Goal: Task Accomplishment & Management: Use online tool/utility

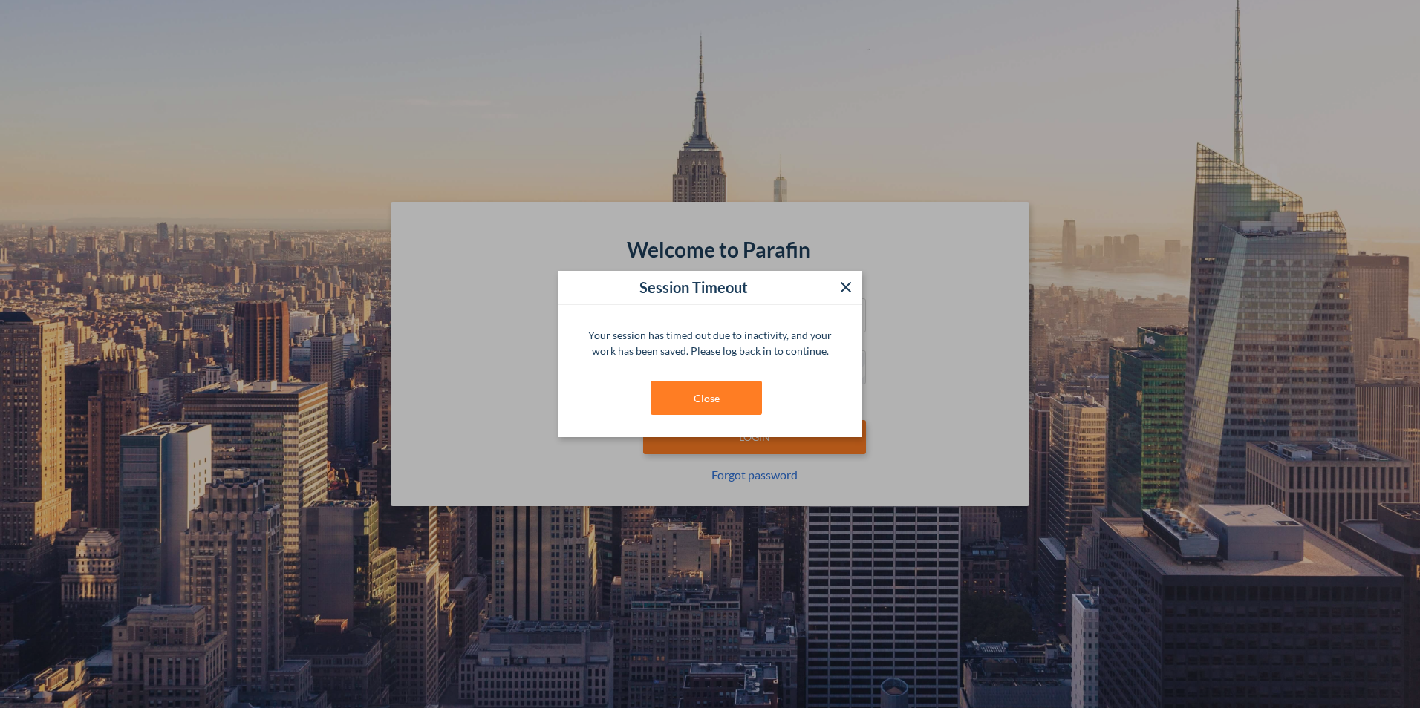
click at [721, 428] on div "Your session has timed out due to inactivity, and your work has been saved. Ple…" at bounding box center [710, 371] width 304 height 132
click at [727, 397] on button "Close" at bounding box center [705, 398] width 111 height 34
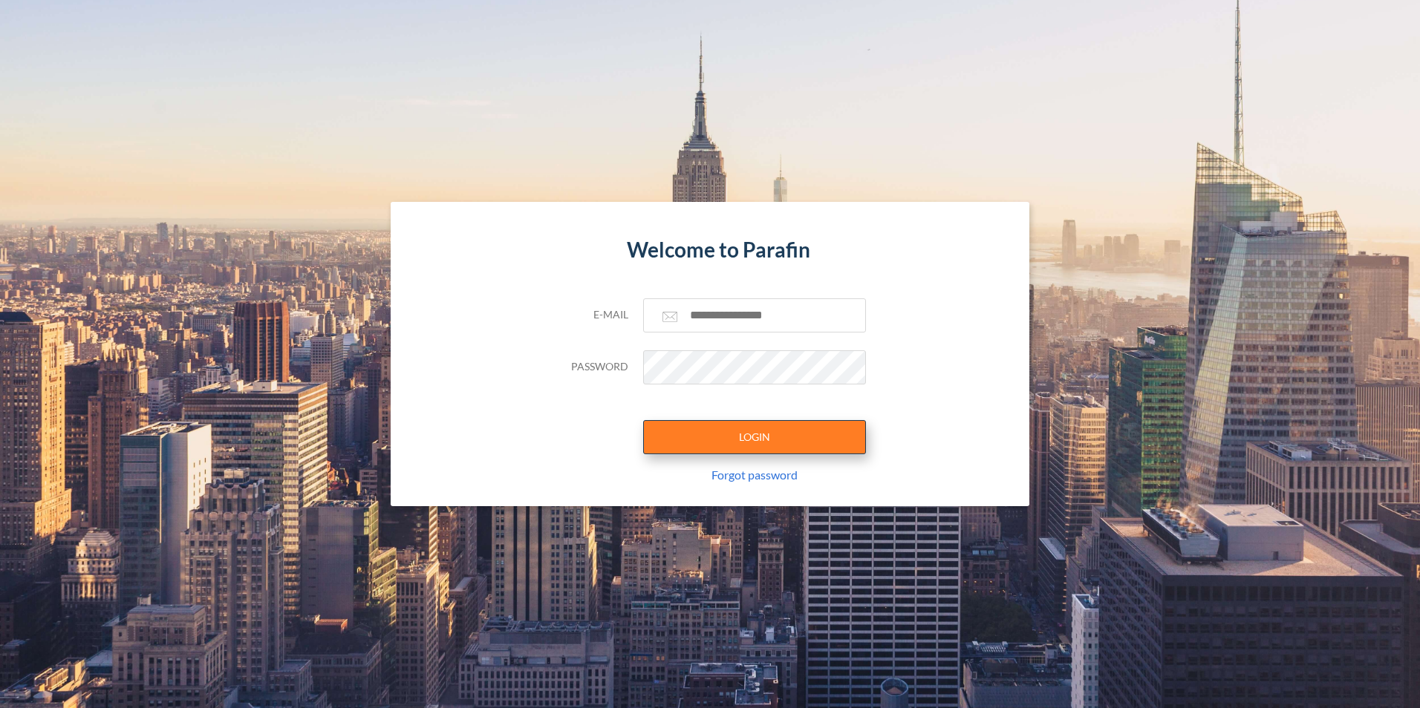
click at [793, 443] on button "LOGIN" at bounding box center [754, 437] width 223 height 34
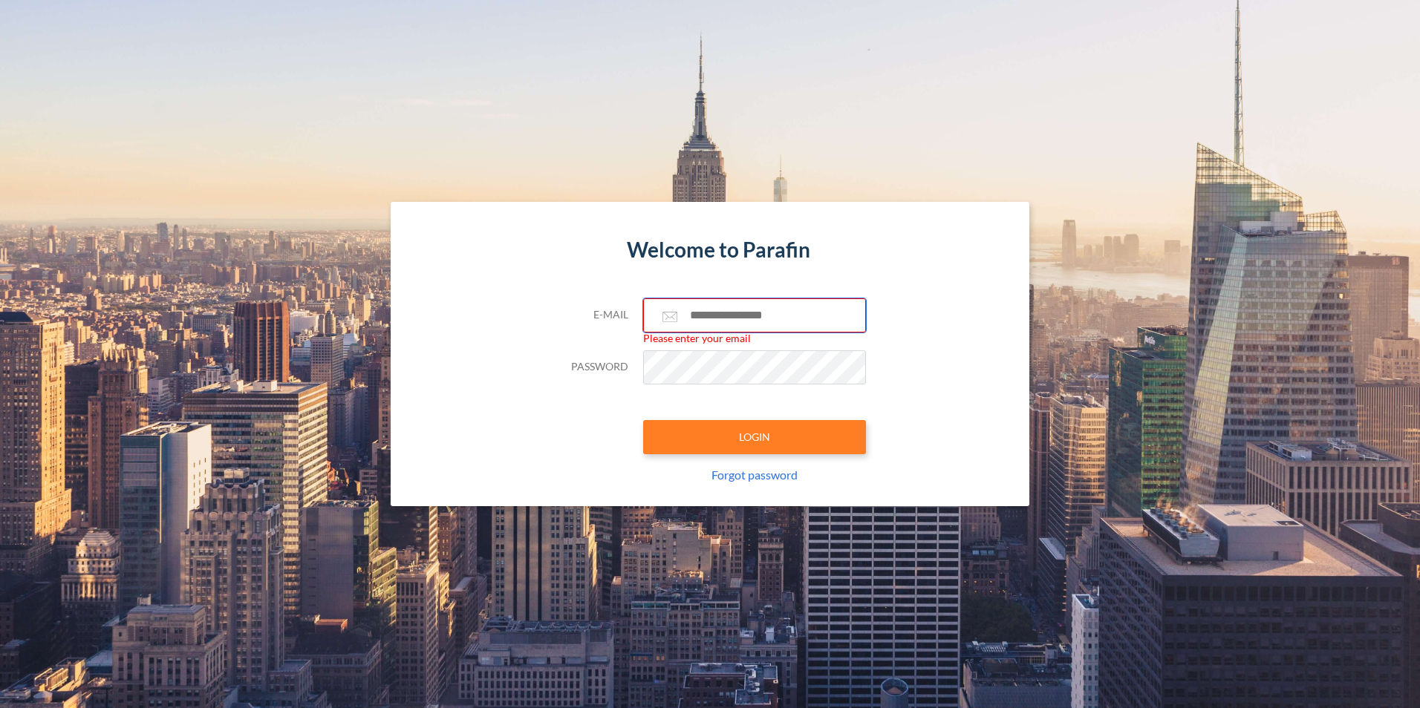
click at [778, 326] on input "text" at bounding box center [754, 315] width 223 height 34
type input "**********"
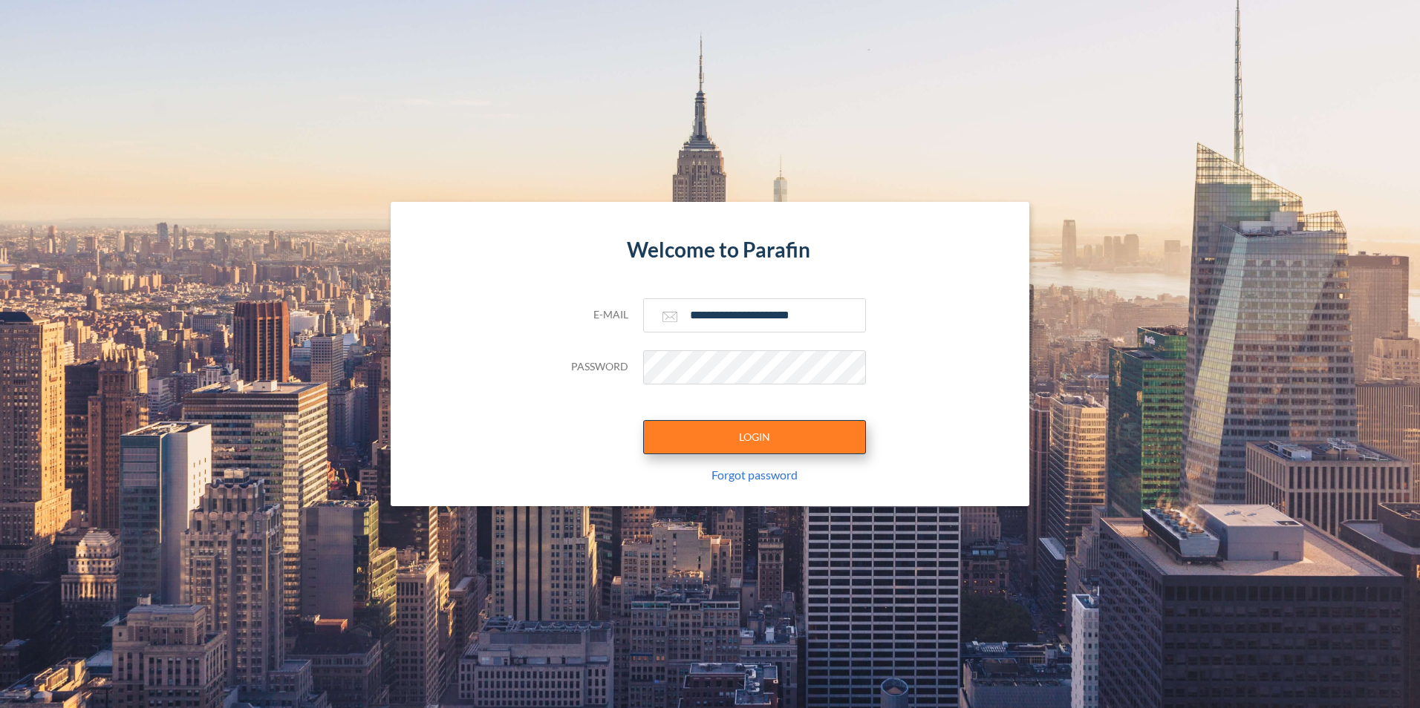
click at [776, 445] on button "LOGIN" at bounding box center [754, 437] width 223 height 34
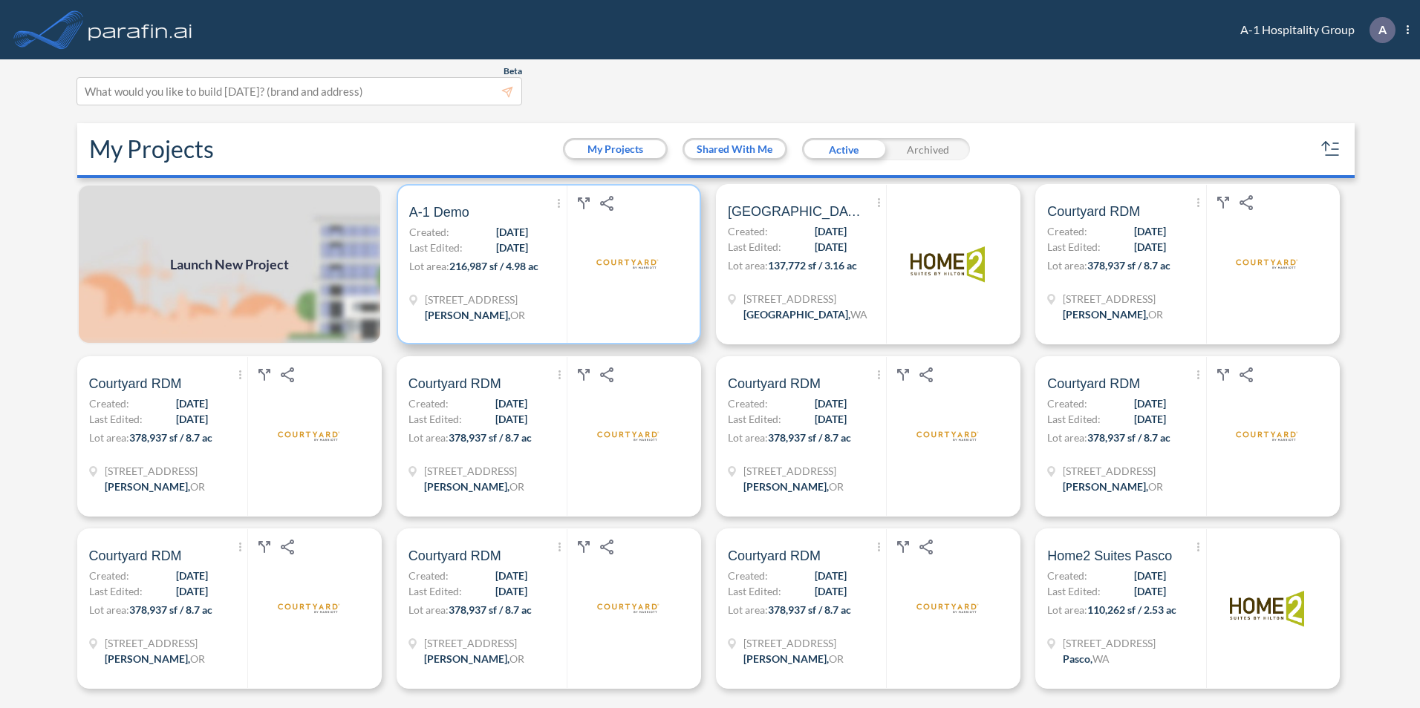
click at [571, 264] on div at bounding box center [628, 264] width 122 height 157
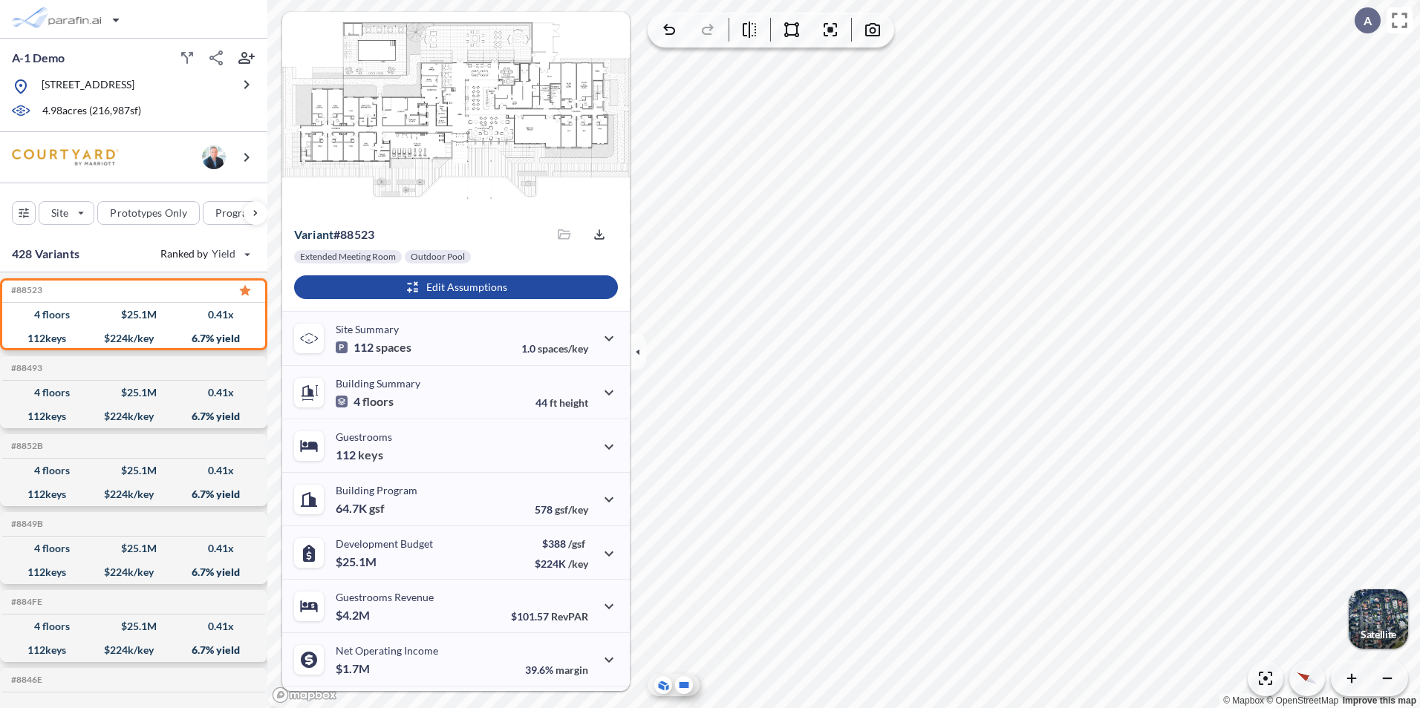
click at [681, 691] on icon at bounding box center [684, 685] width 18 height 18
click at [665, 686] on icon at bounding box center [663, 686] width 15 height 16
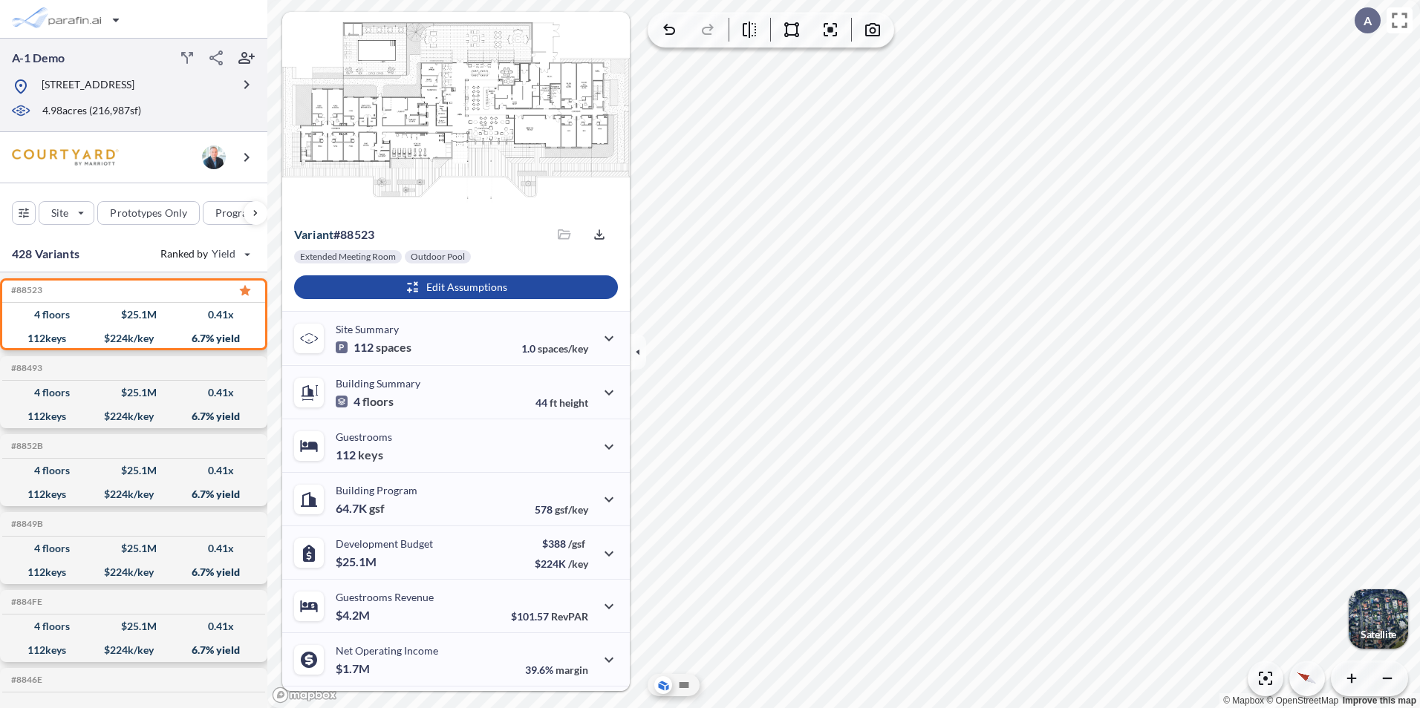
click at [119, 63] on div "A-1 Demo" at bounding box center [128, 58] width 244 height 24
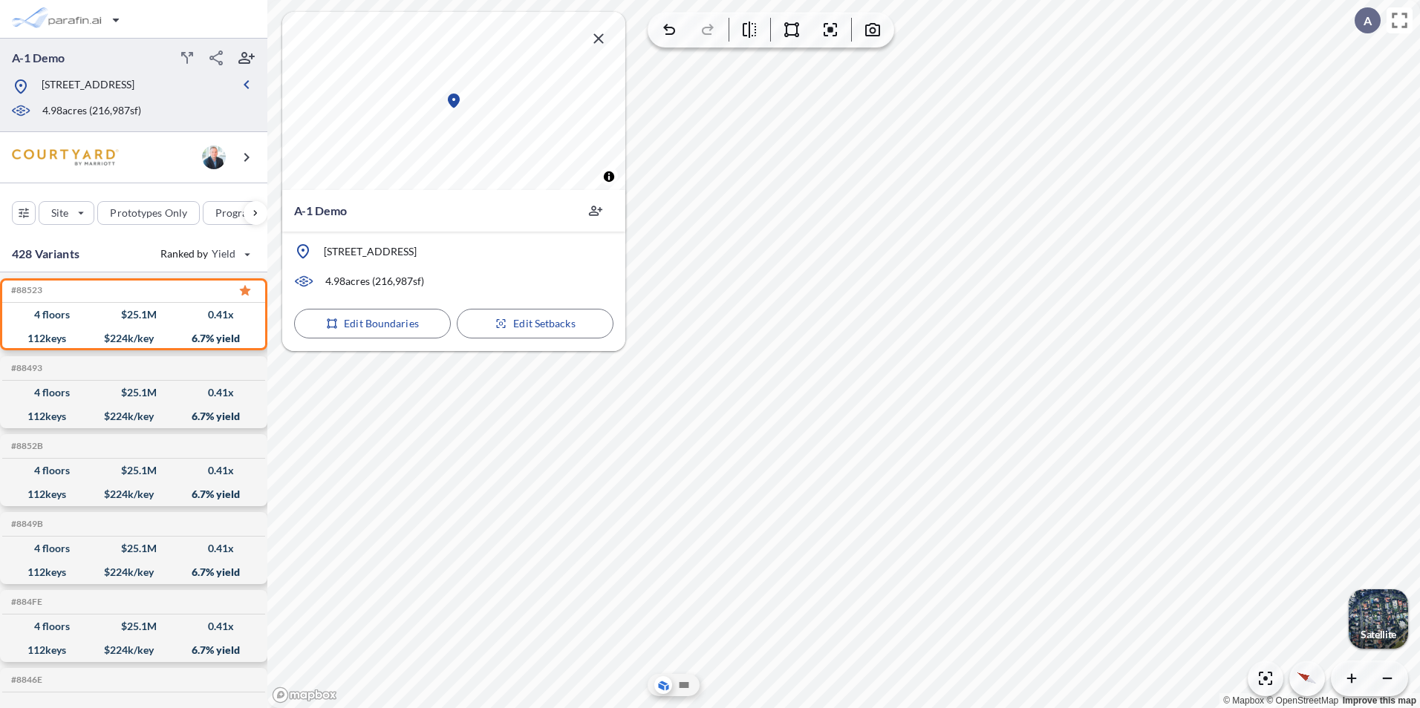
click at [596, 37] on icon "button" at bounding box center [598, 38] width 10 height 10
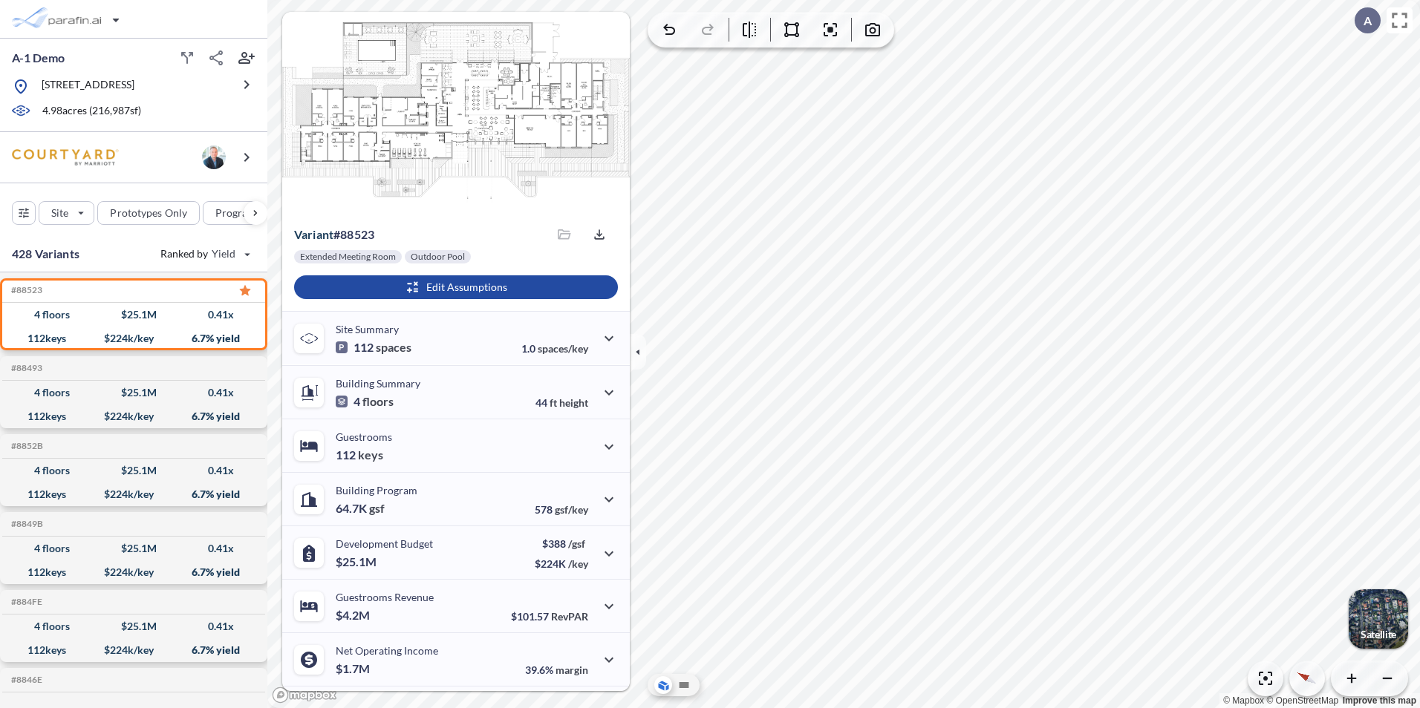
click at [1391, 620] on div "button" at bounding box center [1377, 619] width 59 height 59
click at [1400, 19] on icon at bounding box center [1399, 20] width 26 height 26
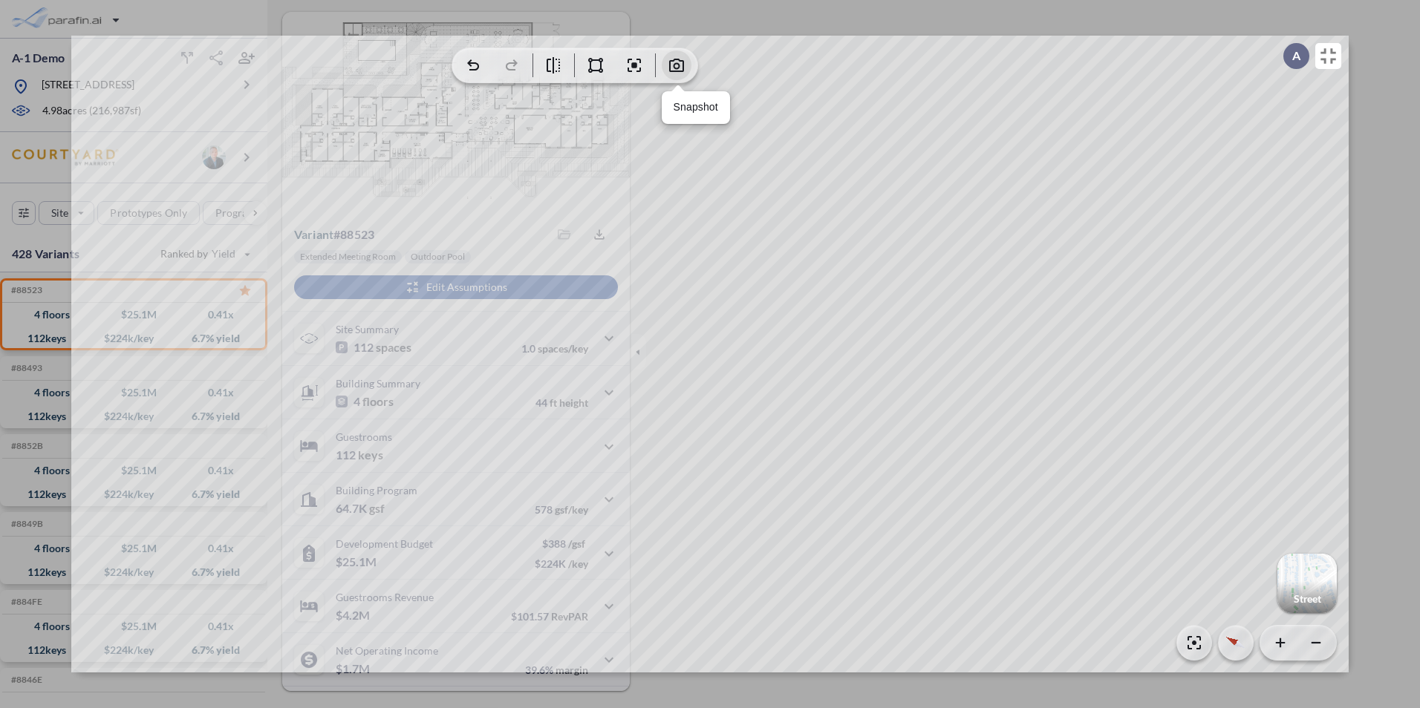
click at [670, 65] on icon "button" at bounding box center [676, 65] width 18 height 18
click at [677, 62] on icon "button" at bounding box center [676, 65] width 18 height 18
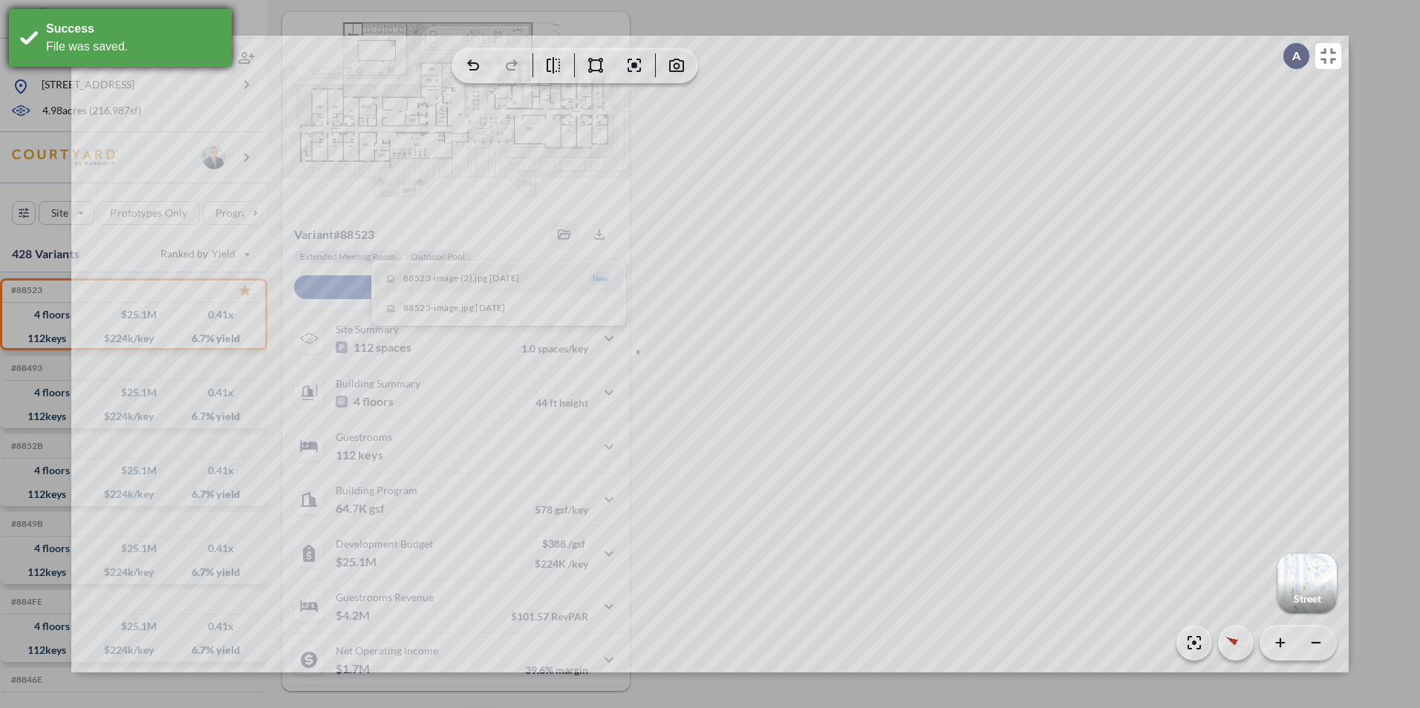
click at [42, 34] on div "Success File was saved." at bounding box center [120, 38] width 223 height 58
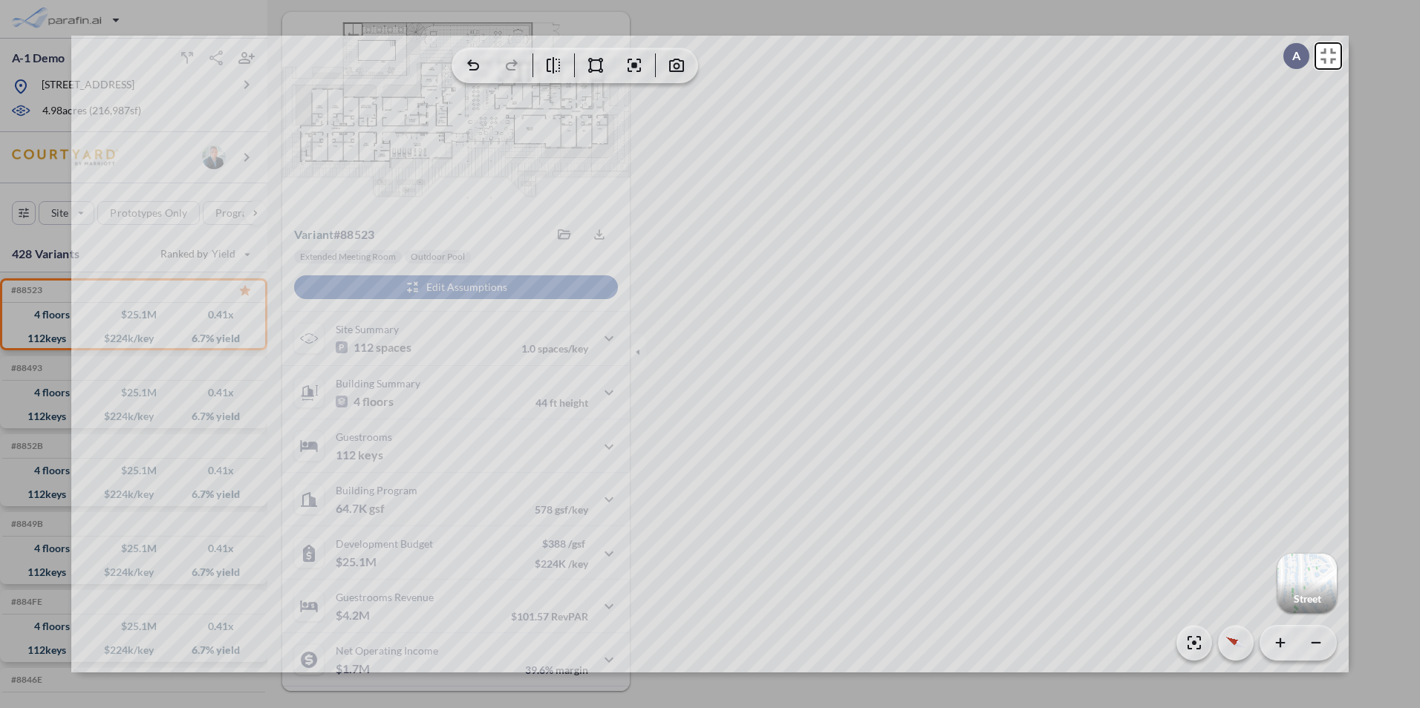
click at [1321, 57] on icon at bounding box center [1328, 56] width 26 height 26
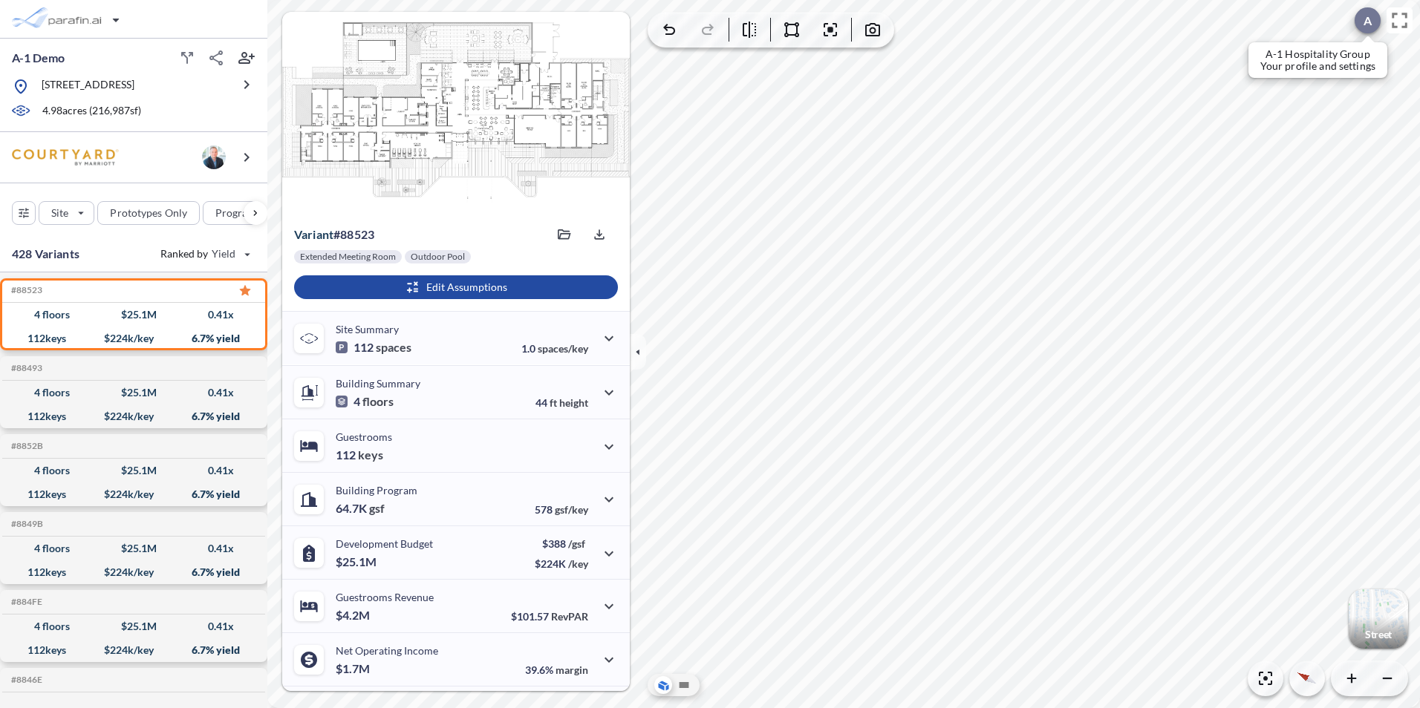
click at [1367, 22] on p "A" at bounding box center [1367, 20] width 8 height 13
click at [165, 172] on div at bounding box center [133, 157] width 267 height 51
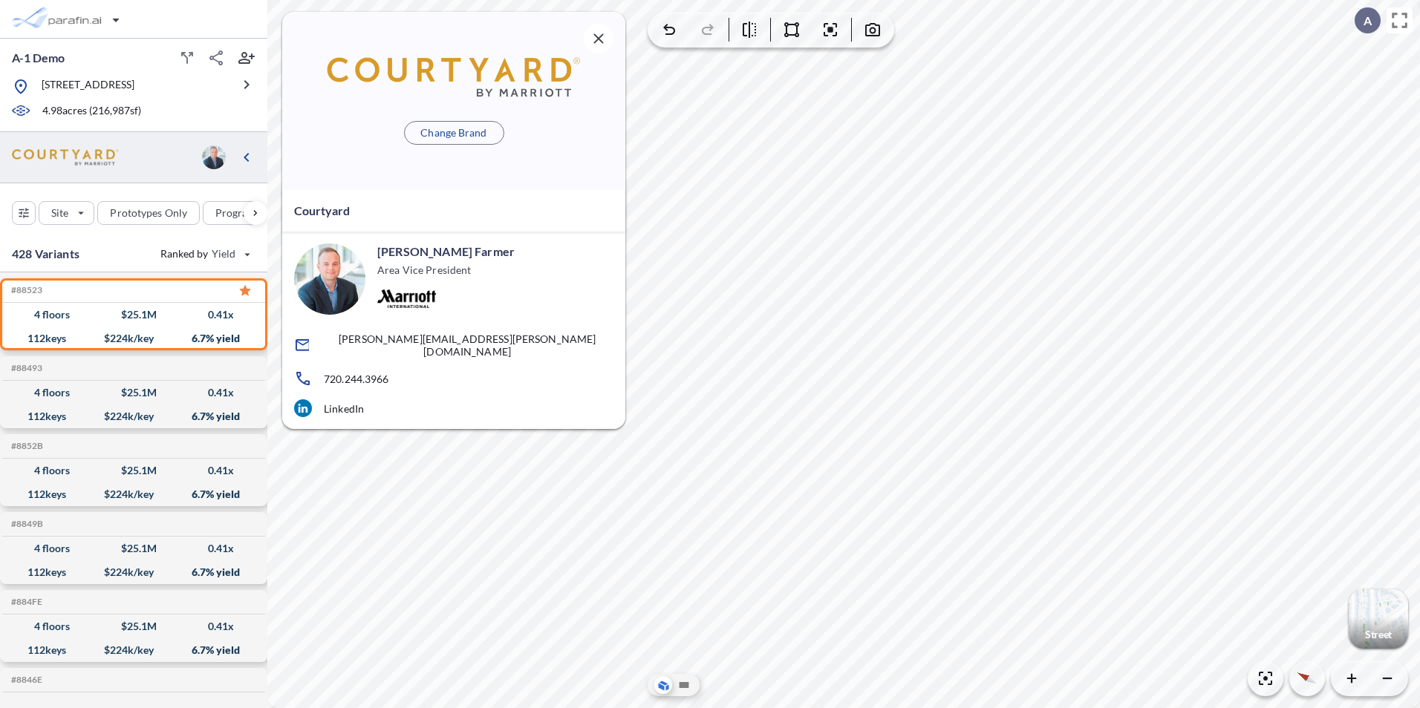
click at [593, 45] on icon "button" at bounding box center [599, 39] width 18 height 18
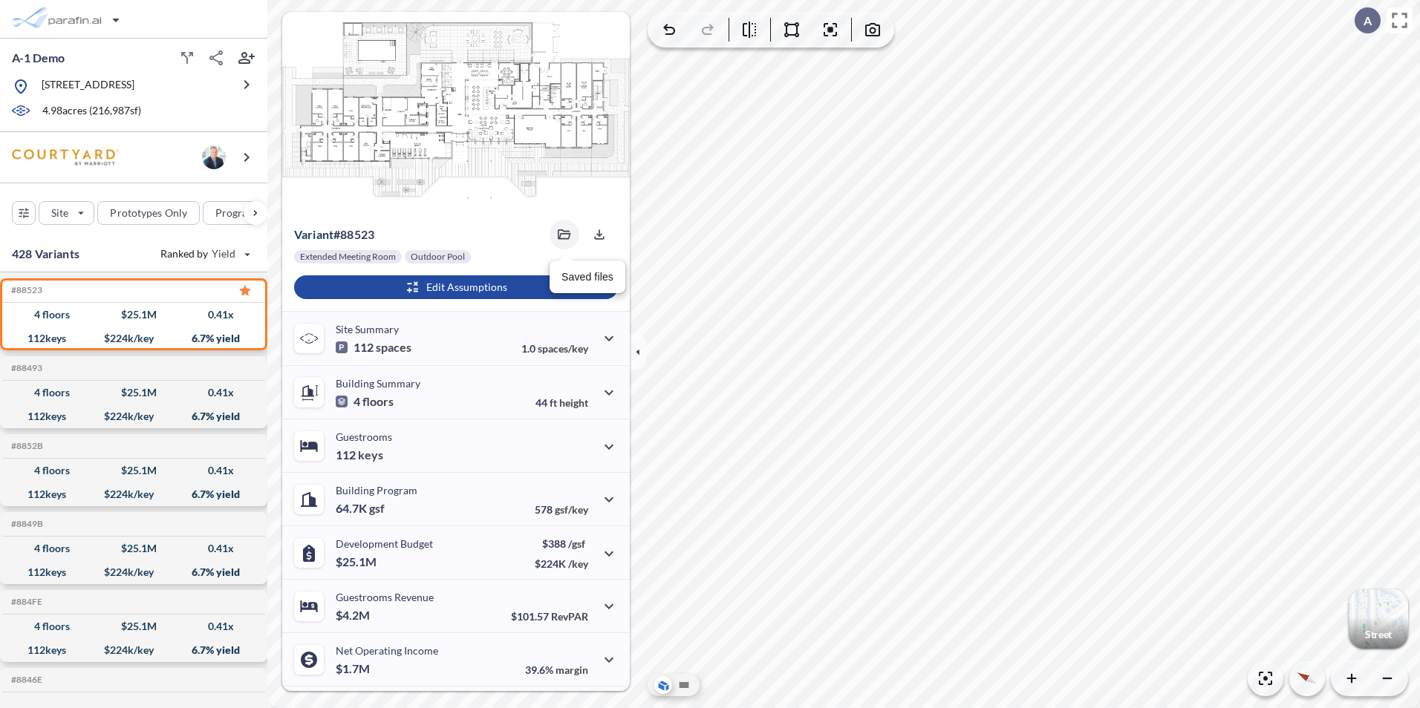
click at [551, 235] on button "button" at bounding box center [564, 235] width 30 height 30
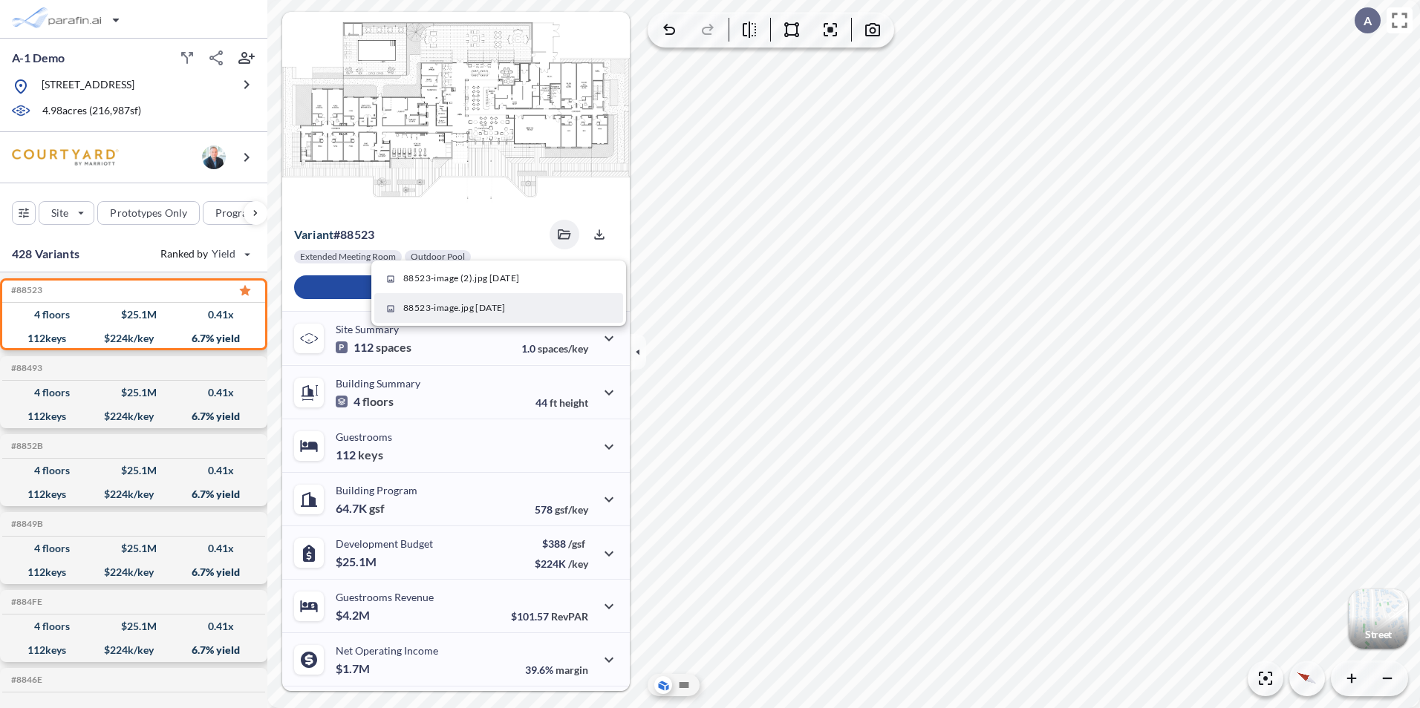
click at [494, 307] on span "88523-image.jpg [DATE]" at bounding box center [454, 307] width 102 height 13
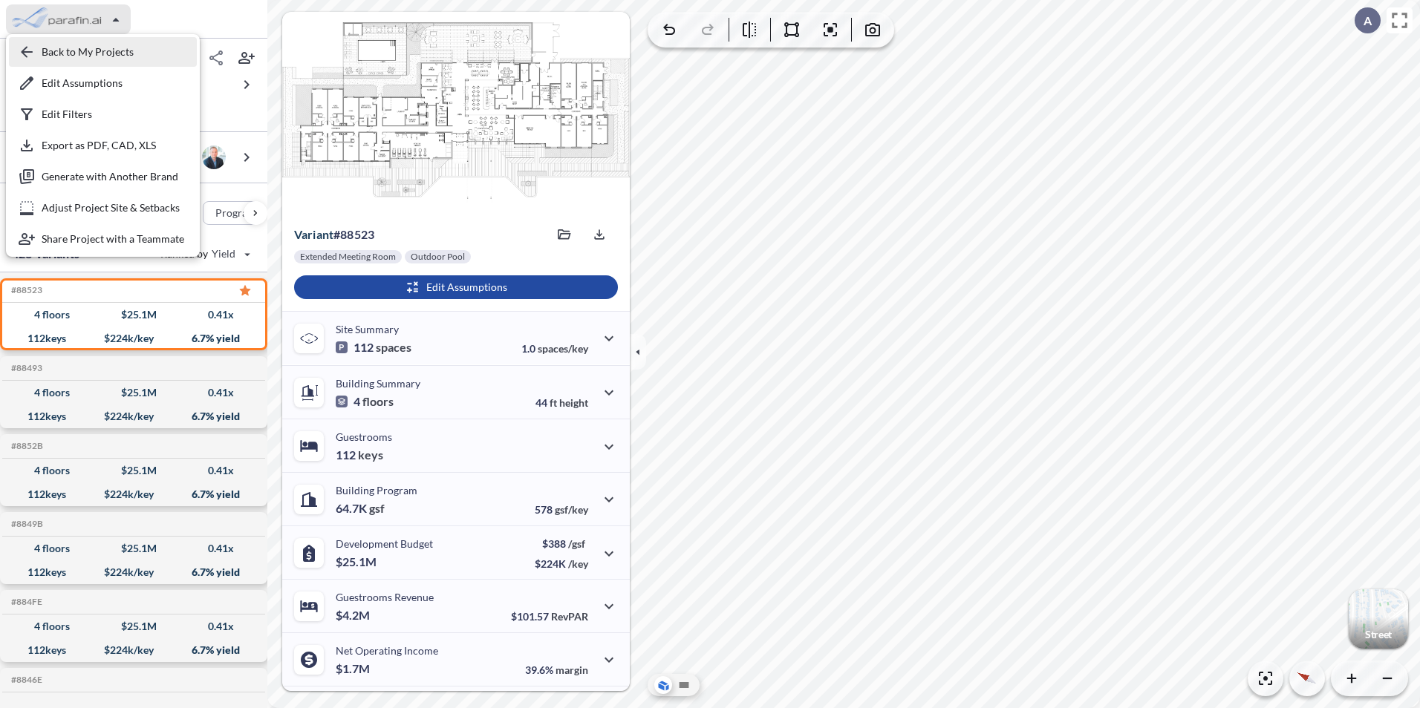
click at [63, 47] on div "button" at bounding box center [103, 52] width 188 height 30
